Goal: Entertainment & Leisure: Consume media (video, audio)

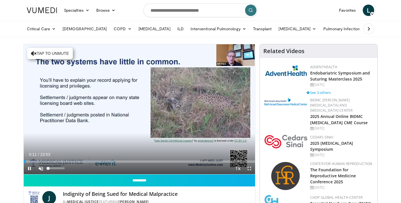
click at [40, 169] on span "Video Player" at bounding box center [40, 168] width 11 height 11
drag, startPoint x: 30, startPoint y: 162, endPoint x: 19, endPoint y: 161, distance: 10.4
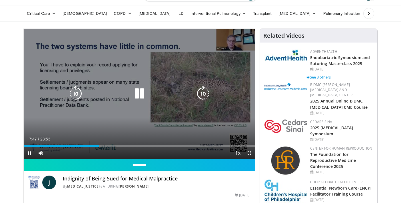
scroll to position [17, 0]
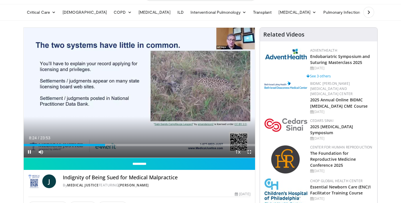
click at [29, 151] on span "Video Player" at bounding box center [29, 151] width 11 height 11
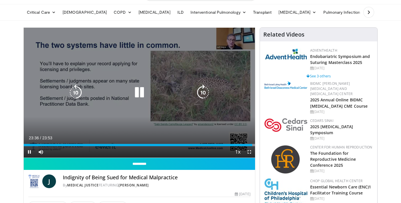
click at [139, 95] on icon "Video Player" at bounding box center [139, 93] width 16 height 16
